Goal: Check status: Check status

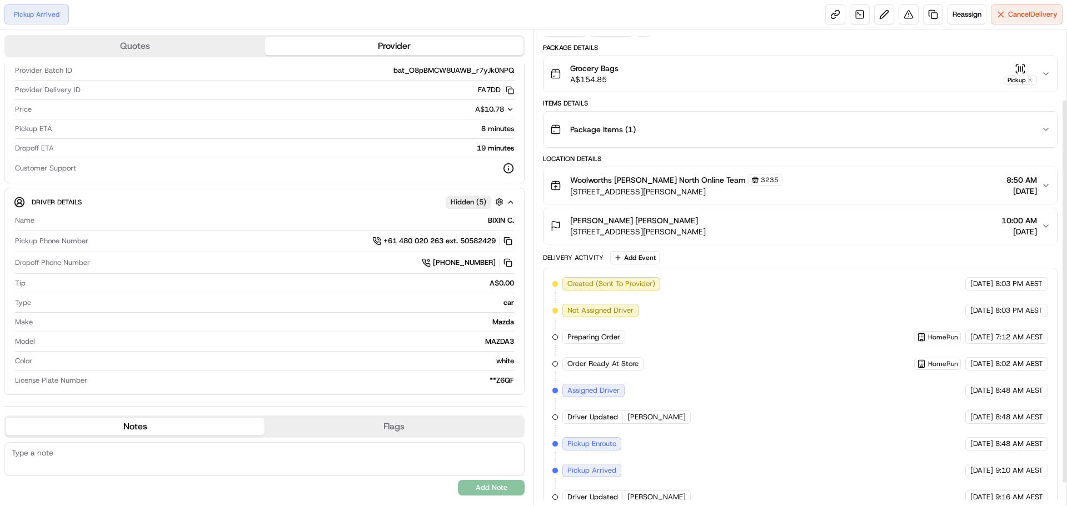
scroll to position [3, 0]
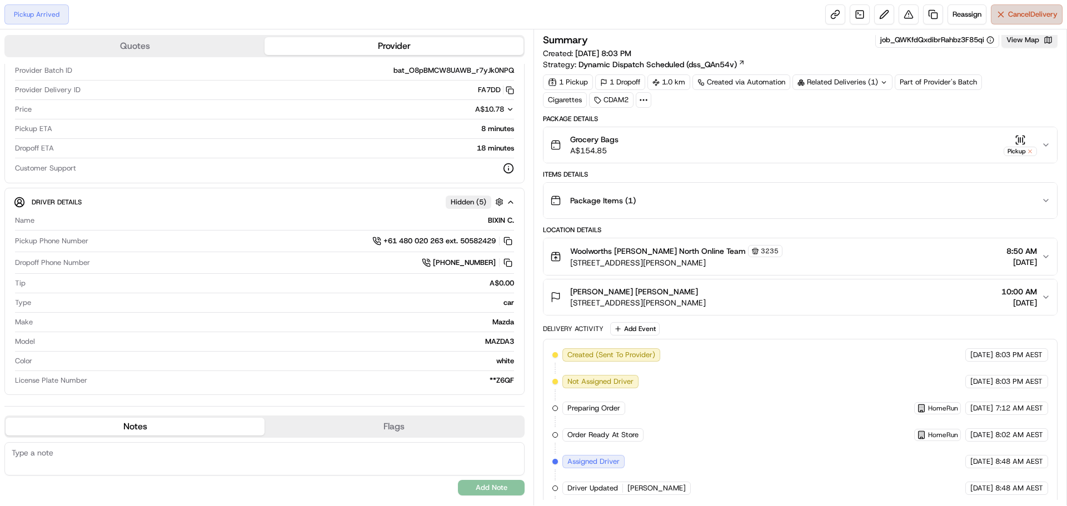
click at [1018, 14] on span "Cancel Delivery" at bounding box center [1032, 14] width 49 height 10
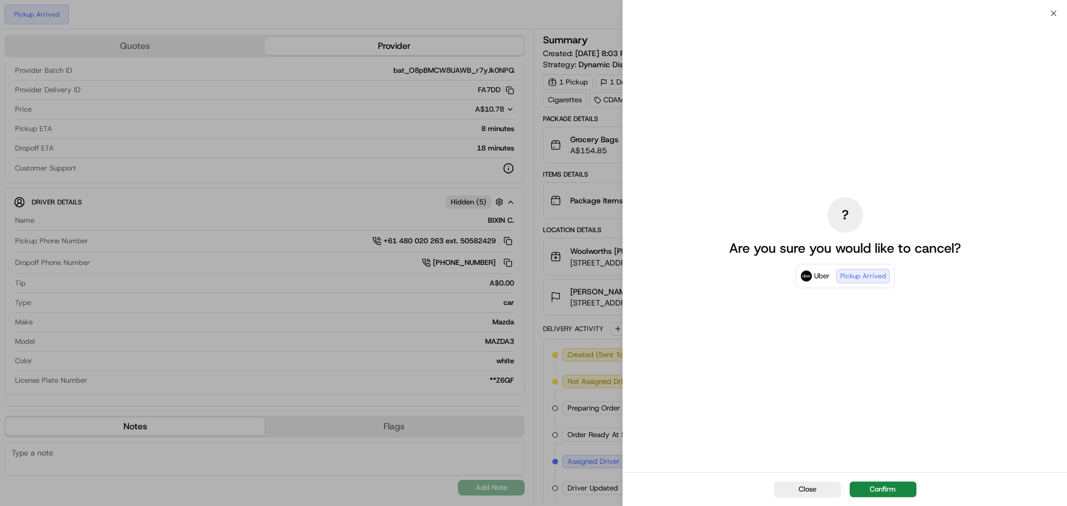
click at [898, 481] on div "Close Confirm" at bounding box center [845, 490] width 444 height 34
click at [897, 487] on button "Confirm" at bounding box center [883, 490] width 67 height 16
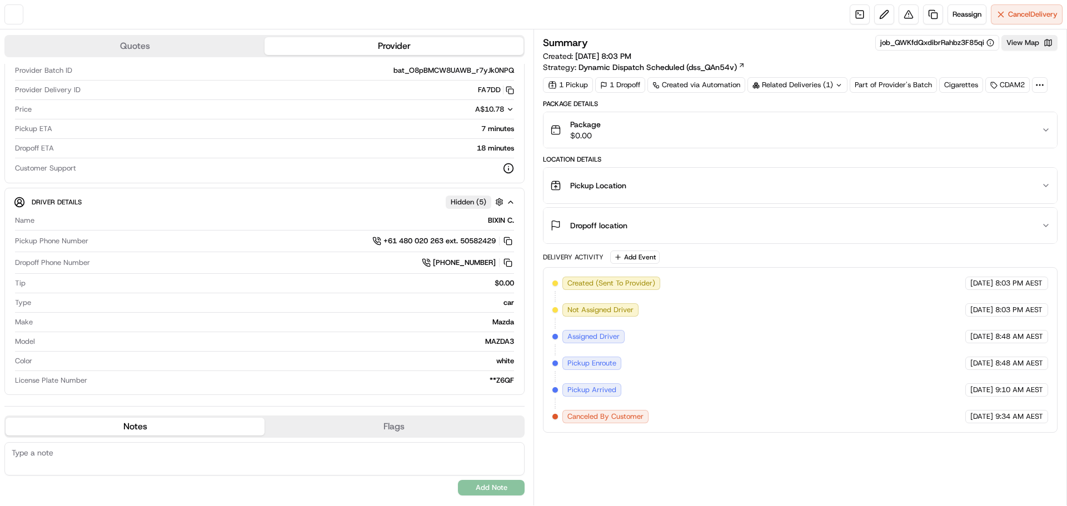
scroll to position [0, 0]
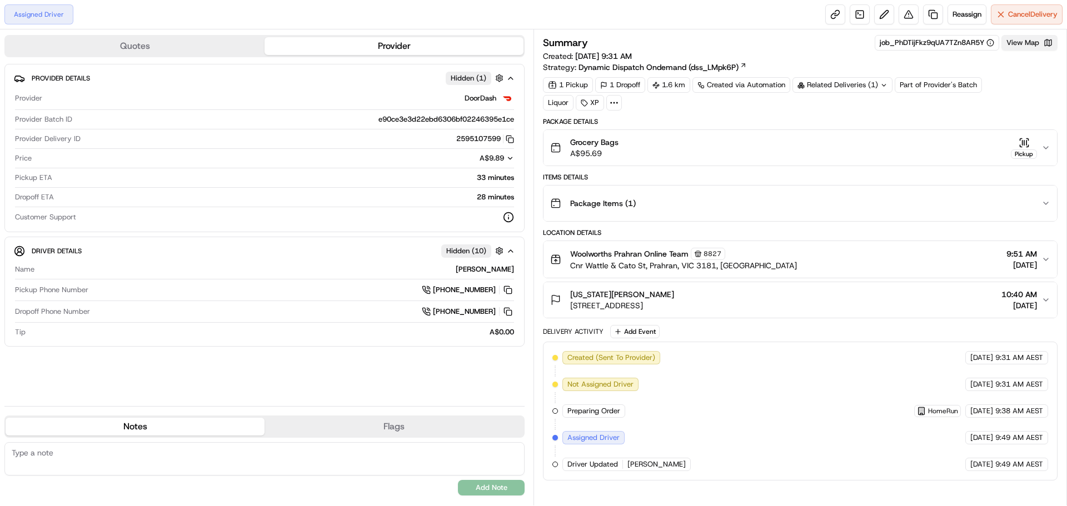
click at [1028, 49] on button "View Map" at bounding box center [1030, 43] width 56 height 16
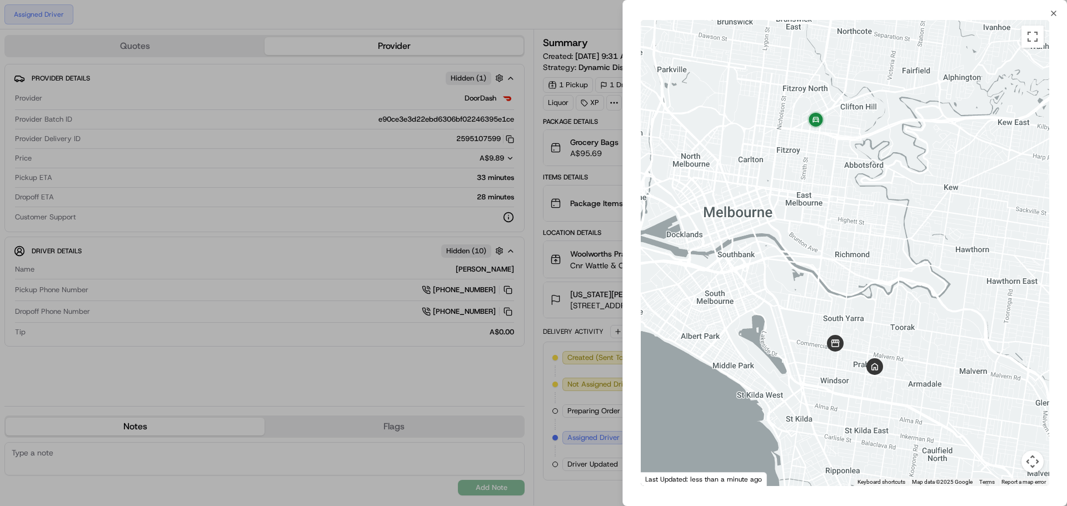
drag, startPoint x: 917, startPoint y: 202, endPoint x: 882, endPoint y: 217, distance: 38.1
click at [862, 219] on div at bounding box center [845, 253] width 409 height 466
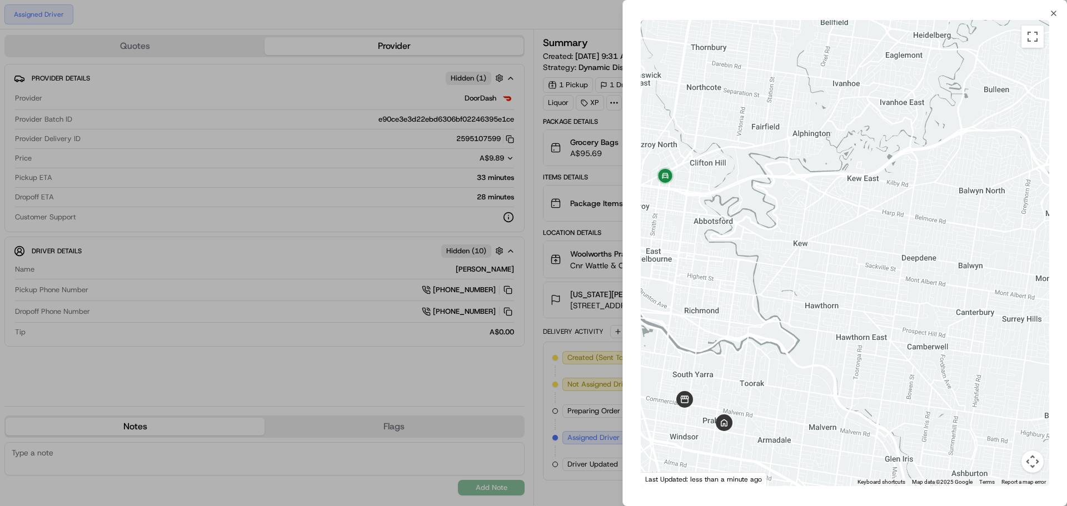
drag, startPoint x: 852, startPoint y: 221, endPoint x: 968, endPoint y: 201, distance: 117.8
click at [968, 201] on div at bounding box center [845, 253] width 409 height 466
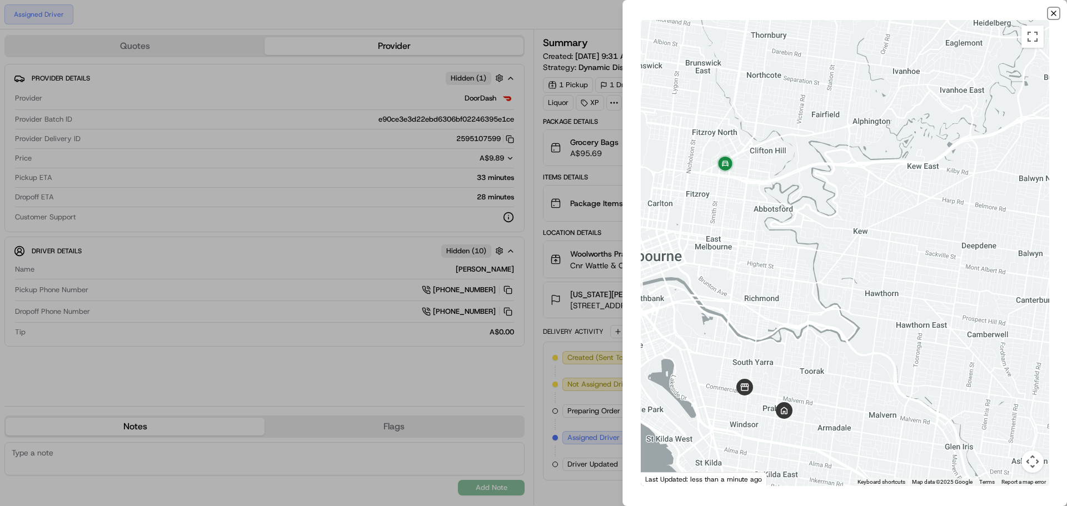
click at [1058, 14] on icon "button" at bounding box center [1054, 13] width 9 height 9
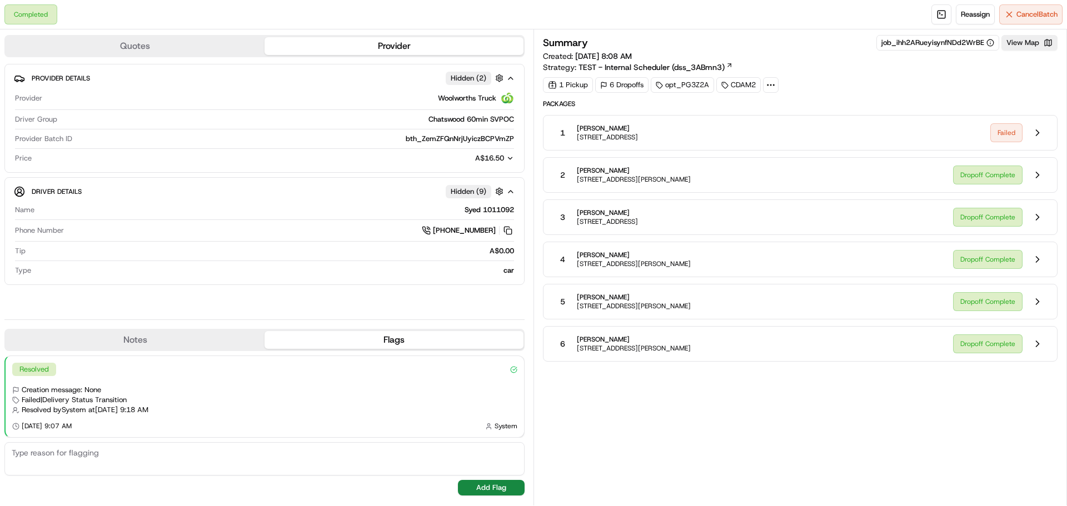
click at [1063, 126] on div "Summary job_ihh2ARueyisynfNDd2WrBE View Map Created: 21/08/2025 8:08 AM Strateg…" at bounding box center [801, 267] width 534 height 476
click at [1035, 132] on button at bounding box center [1037, 132] width 21 height 21
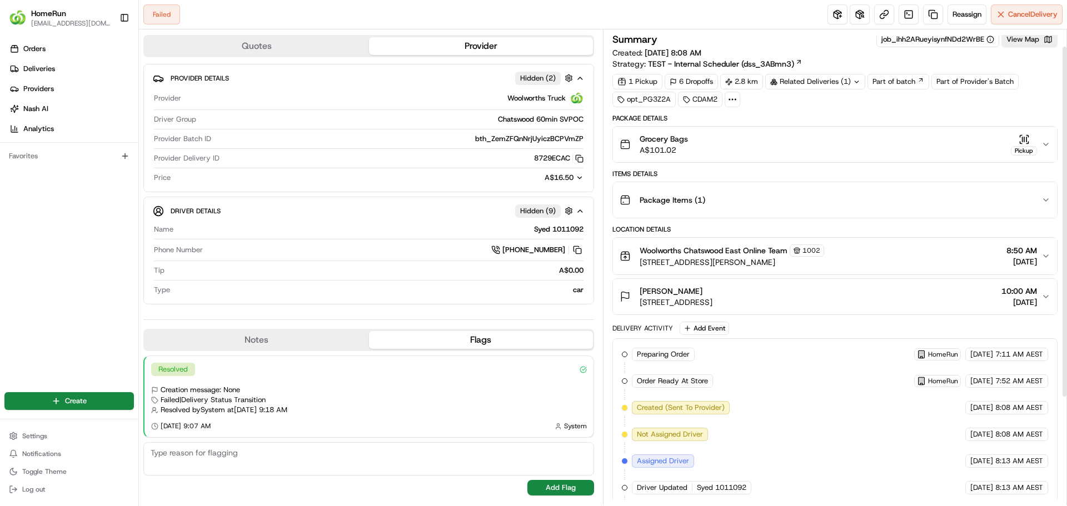
scroll to position [37, 0]
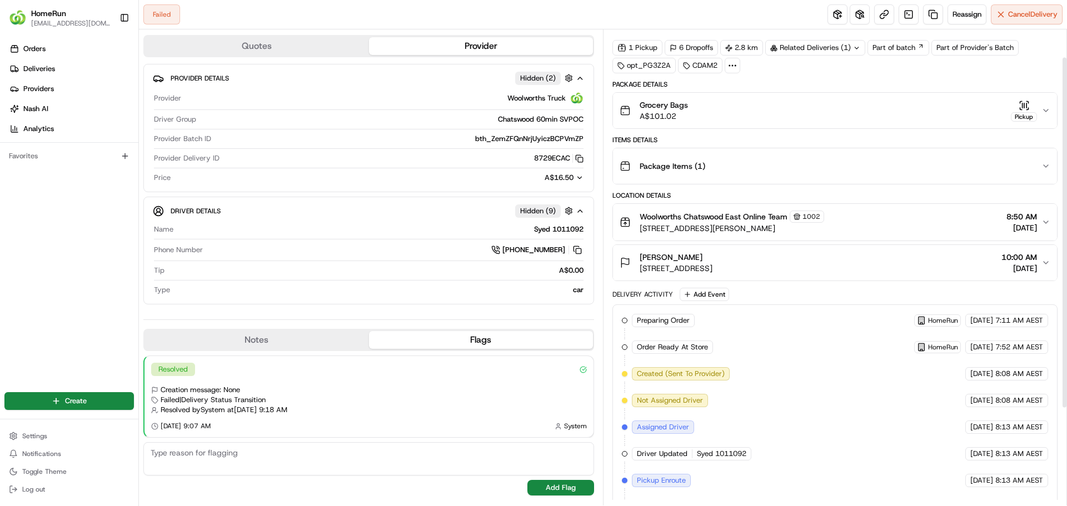
click at [1022, 111] on div "Pickup" at bounding box center [1024, 111] width 26 height 22
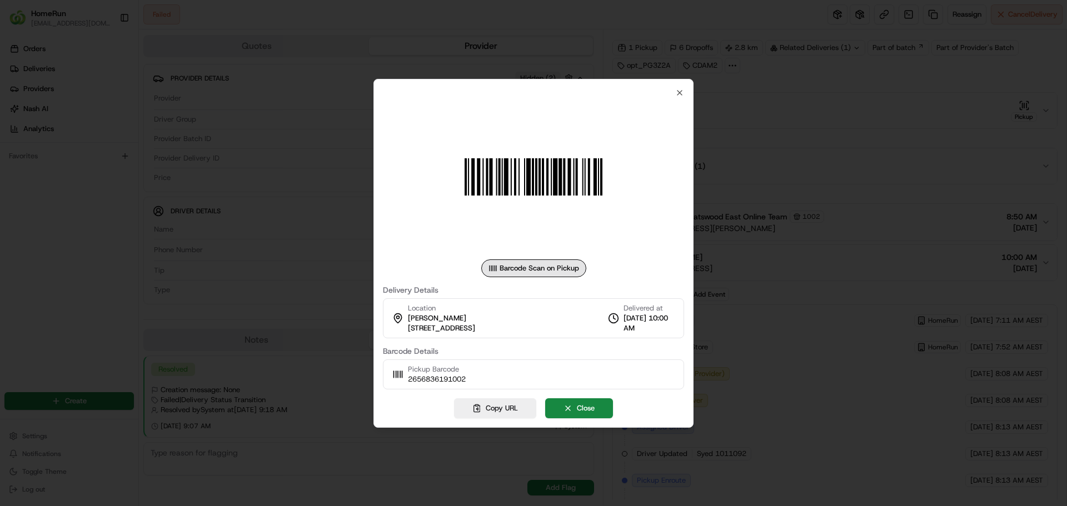
drag, startPoint x: 672, startPoint y: 101, endPoint x: 719, endPoint y: 83, distance: 50.0
click at [678, 100] on div at bounding box center [533, 177] width 301 height 160
click at [684, 87] on div "Barcode Scan on Pickup Delivery Details Location Mayalakshmy Sreedharan 1015 Pa…" at bounding box center [534, 253] width 320 height 349
click at [672, 92] on div "Barcode Scan on Pickup Delivery Details Location Mayalakshmy Sreedharan 1015 Pa…" at bounding box center [533, 238] width 301 height 301
click at [677, 98] on div at bounding box center [533, 177] width 301 height 160
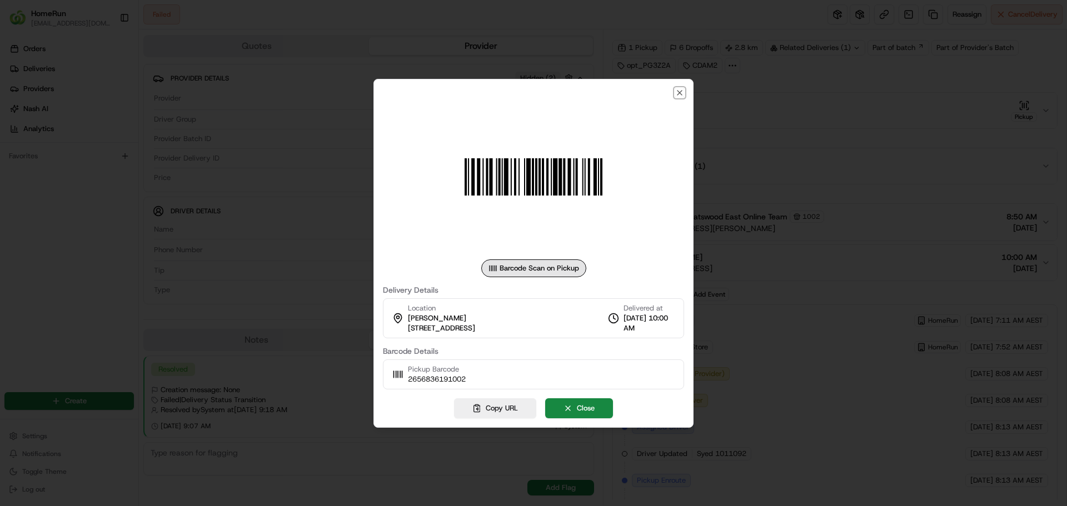
drag, startPoint x: 679, startPoint y: 95, endPoint x: 745, endPoint y: 72, distance: 69.4
click at [679, 95] on icon "button" at bounding box center [679, 92] width 9 height 9
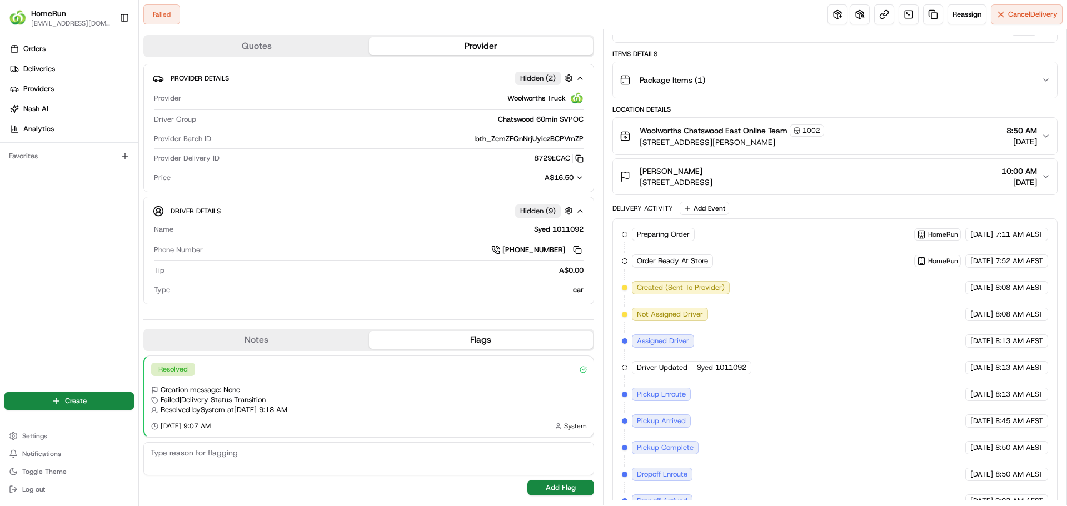
scroll to position [167, 0]
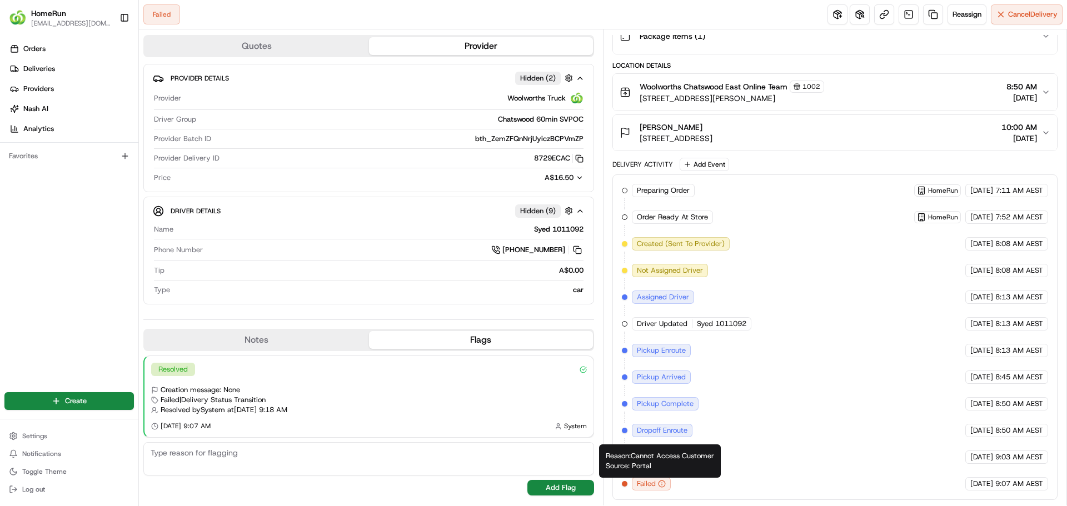
click at [663, 485] on icon "button" at bounding box center [662, 484] width 8 height 8
click at [694, 479] on div "Preparing Order HomeRun 21/08/2025 7:11 AM AEST Order Ready At Store HomeRun 21…" at bounding box center [835, 337] width 426 height 307
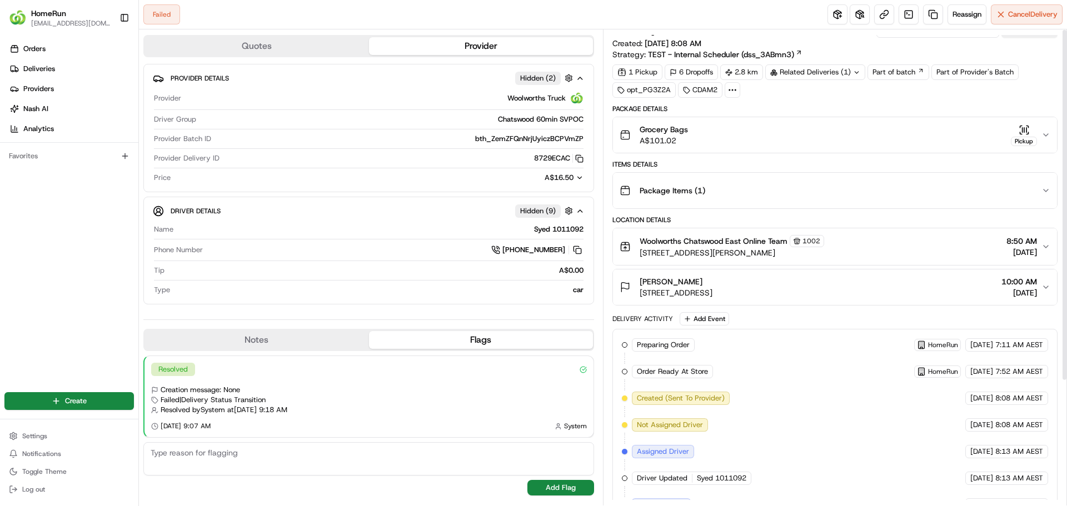
scroll to position [0, 0]
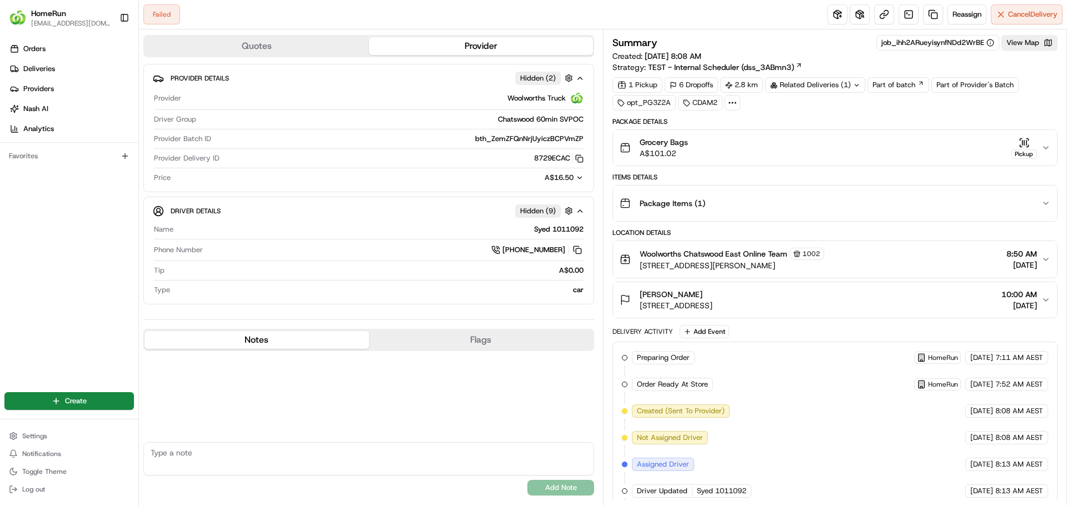
click at [324, 345] on button "Notes" at bounding box center [257, 340] width 225 height 18
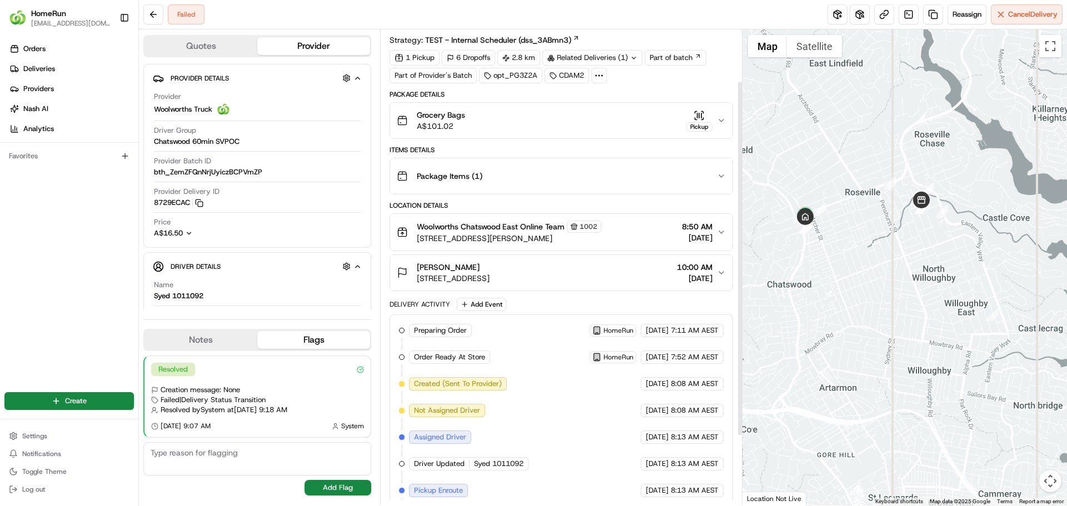
scroll to position [13, 0]
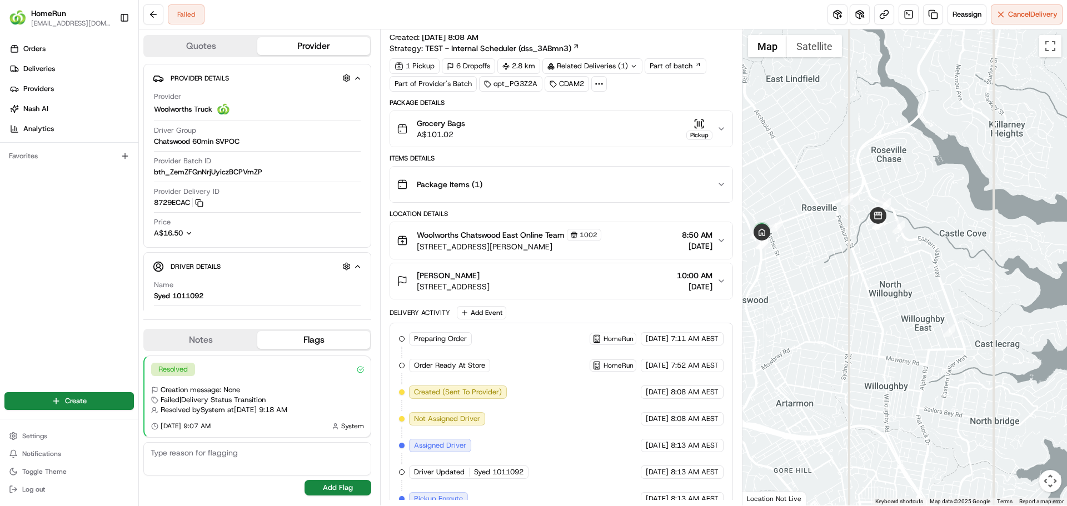
drag, startPoint x: 1027, startPoint y: 312, endPoint x: 943, endPoint y: 338, distance: 88.4
click at [943, 338] on div at bounding box center [905, 267] width 325 height 476
